Goal: Task Accomplishment & Management: Manage account settings

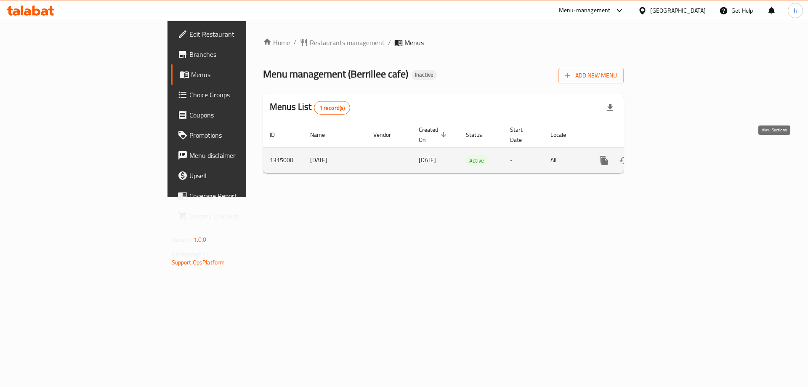
click at [669, 155] on icon "enhanced table" at bounding box center [664, 160] width 10 height 10
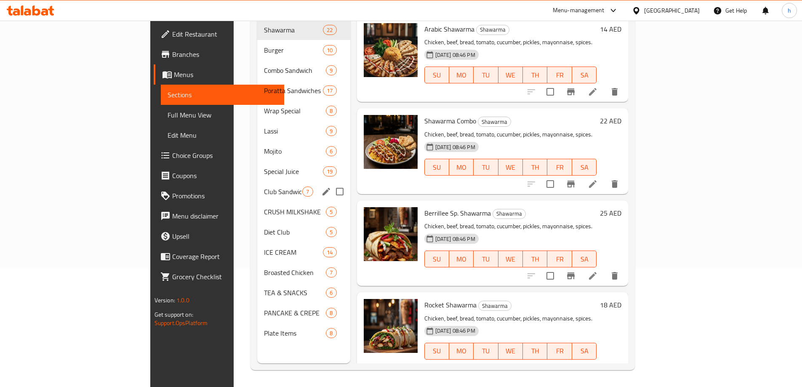
scroll to position [76, 0]
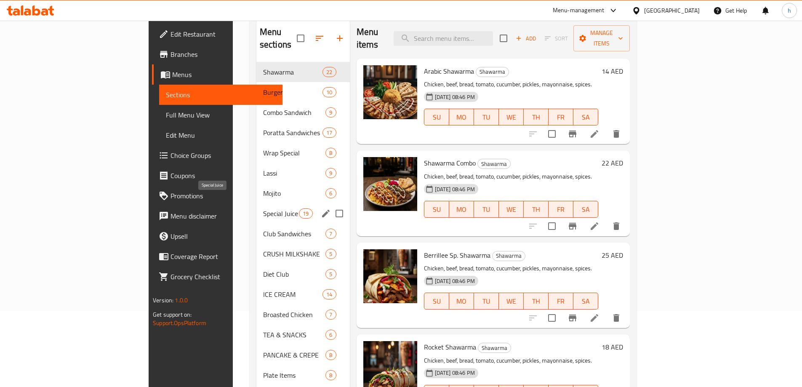
click at [263, 208] on span "Special Juice" at bounding box center [281, 213] width 36 height 10
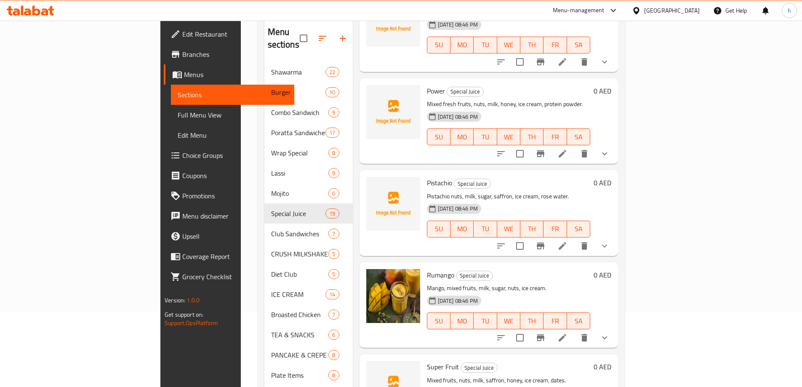
scroll to position [715, 0]
click at [520, 177] on h6 "Pistachio Special Juice" at bounding box center [508, 183] width 163 height 12
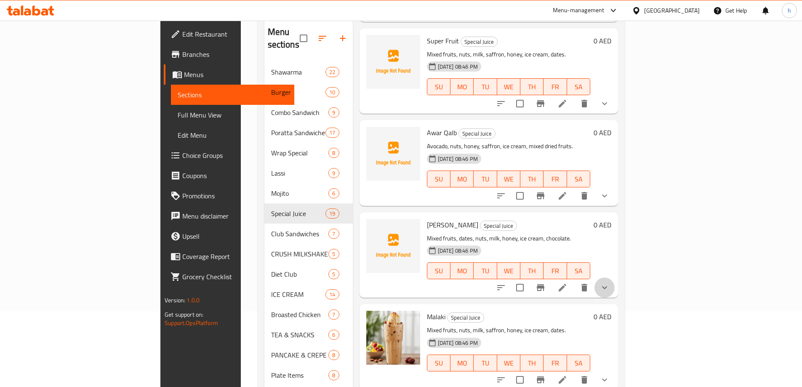
click at [614, 277] on button "show more" at bounding box center [604, 287] width 20 height 20
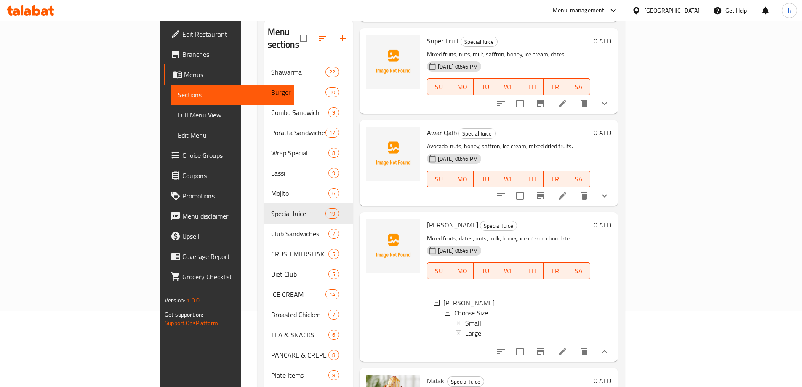
click at [614, 345] on button "show more" at bounding box center [604, 351] width 20 height 20
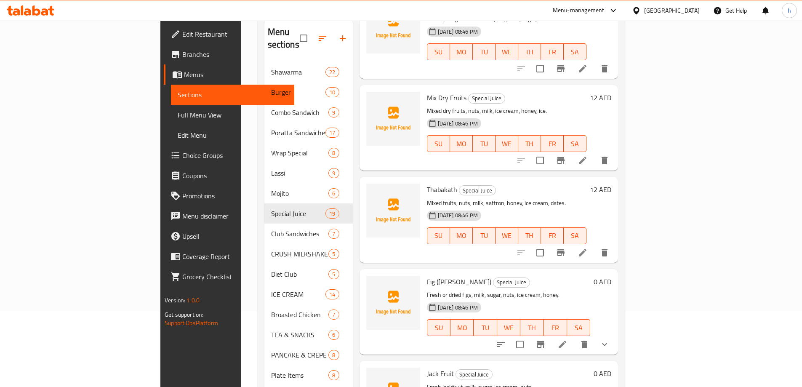
scroll to position [0, 0]
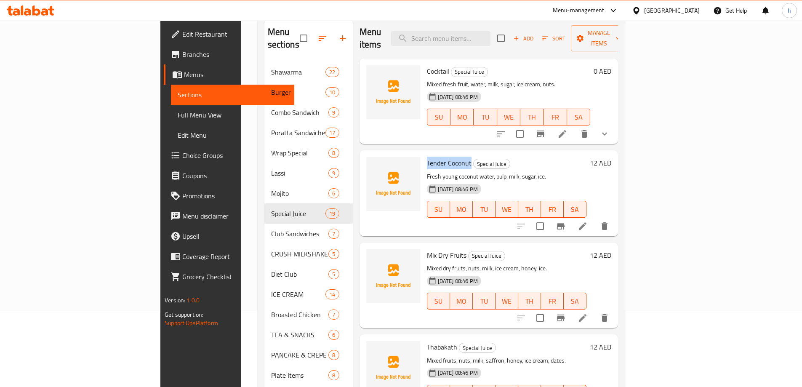
drag, startPoint x: 430, startPoint y: 150, endPoint x: 385, endPoint y: 152, distance: 45.5
click at [423, 154] on div "Tender Coconut Special Juice Fresh young coconut water, pulp, milk, sugar, ice.…" at bounding box center [506, 193] width 166 height 79
copy span "Tender Coconut"
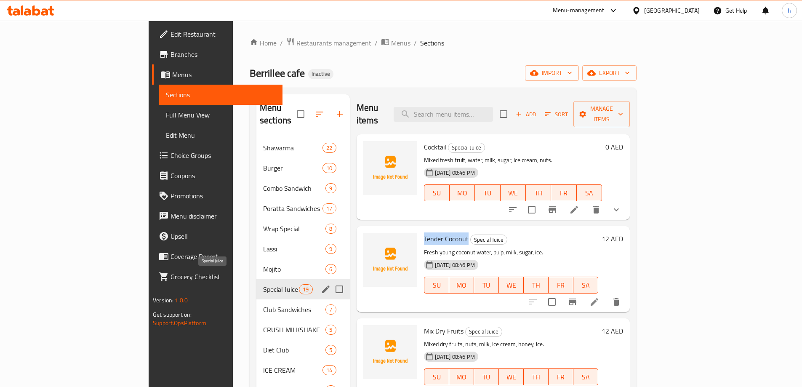
click at [263, 284] on span "Special Juice" at bounding box center [281, 289] width 36 height 10
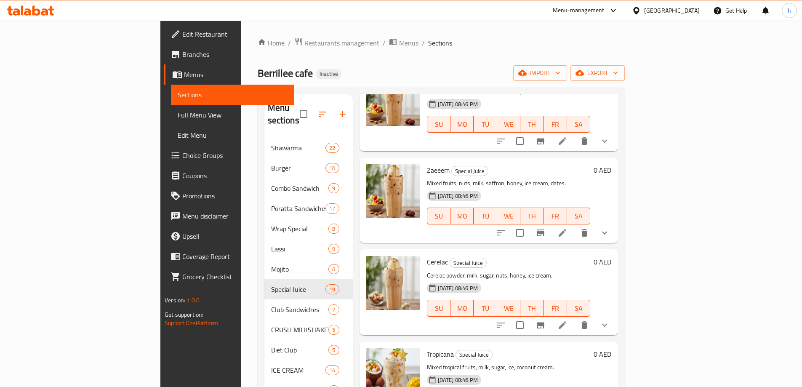
scroll to position [1381, 0]
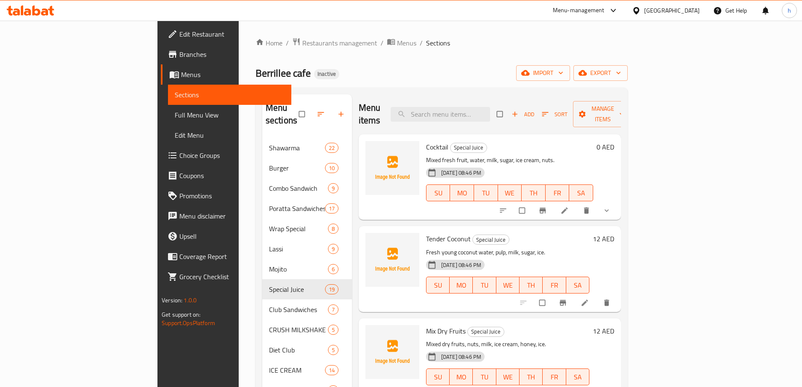
click at [175, 117] on span "Full Menu View" at bounding box center [230, 115] width 110 height 10
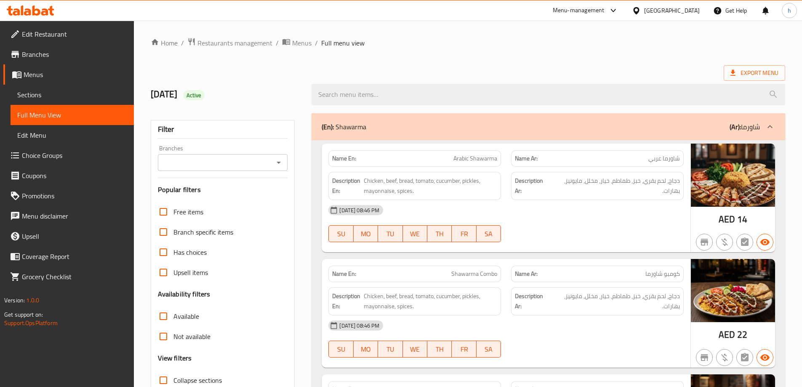
scroll to position [42, 0]
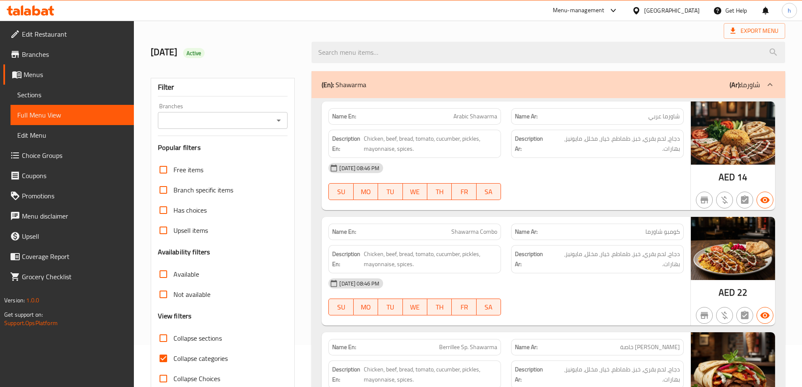
click at [212, 363] on span "Collapse categories" at bounding box center [200, 358] width 54 height 10
click at [173, 364] on input "Collapse categories" at bounding box center [163, 358] width 20 height 20
checkbox input "false"
click at [275, 57] on h2 "[DATE] Active" at bounding box center [226, 52] width 151 height 13
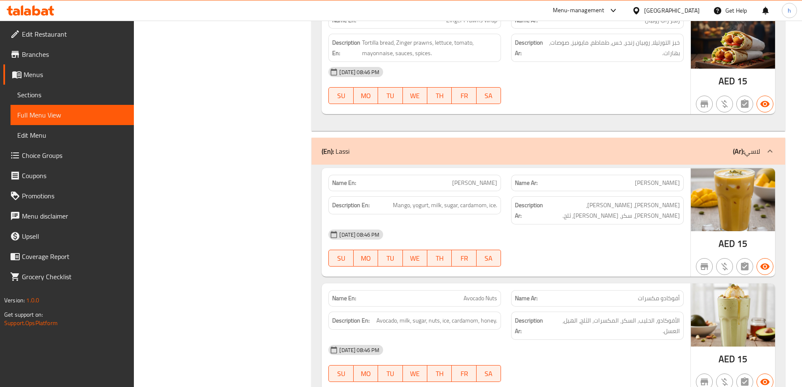
scroll to position [7770, 0]
